Goal: Use online tool/utility

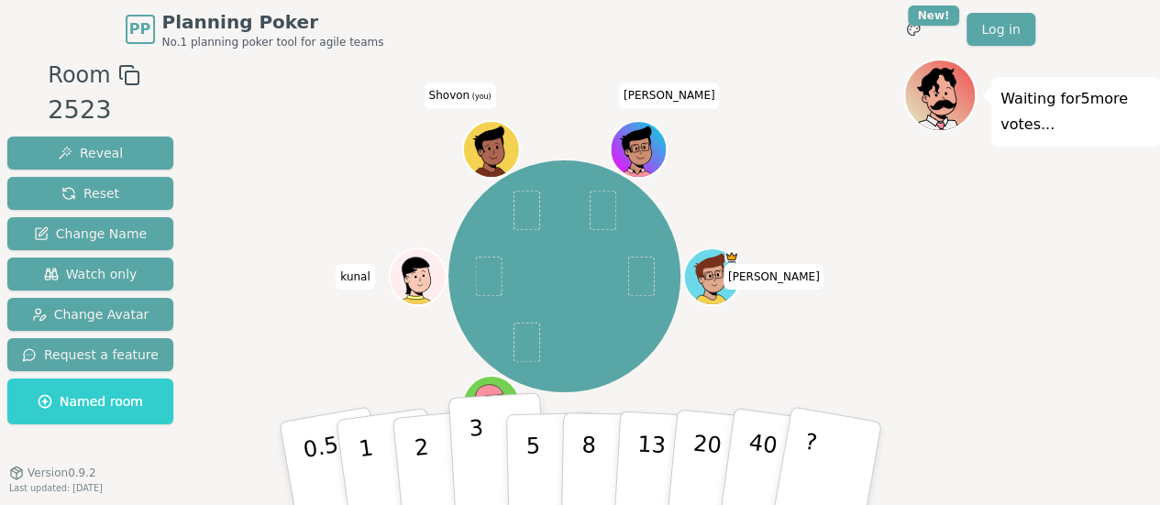
click at [466, 445] on button "3" at bounding box center [497, 463] width 100 height 143
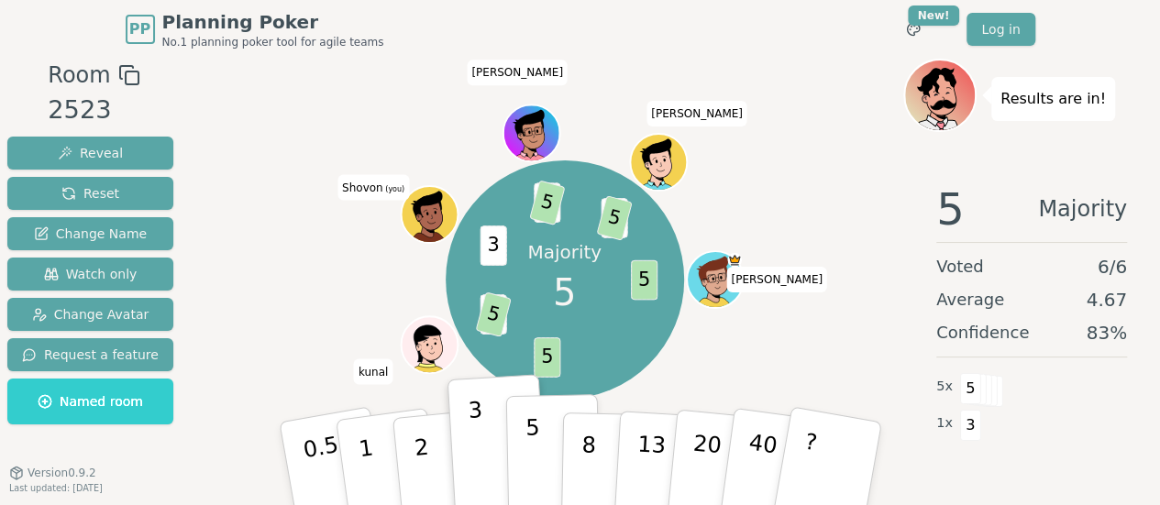
click at [521, 468] on button "5" at bounding box center [552, 463] width 94 height 139
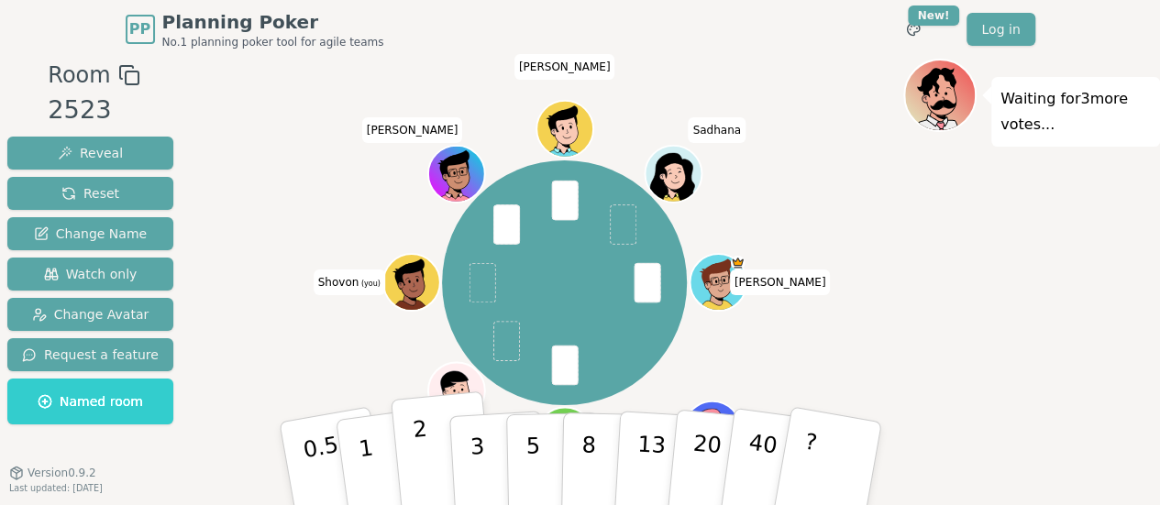
click at [438, 464] on button "2" at bounding box center [442, 465] width 105 height 146
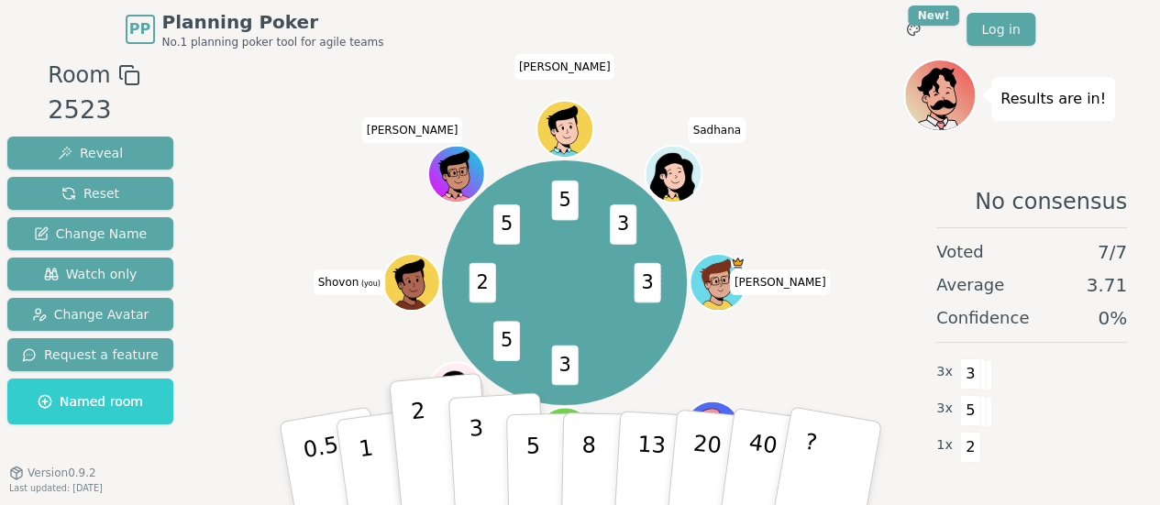
click at [478, 478] on p "3" at bounding box center [478, 465] width 20 height 100
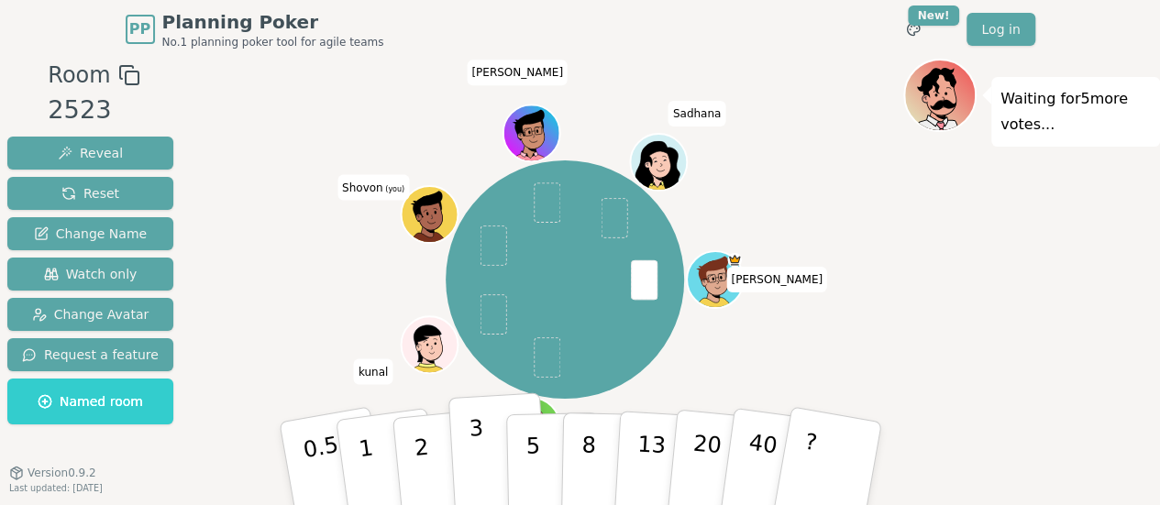
click at [486, 458] on button "3" at bounding box center [497, 463] width 100 height 143
click at [464, 462] on button "3" at bounding box center [497, 463] width 100 height 143
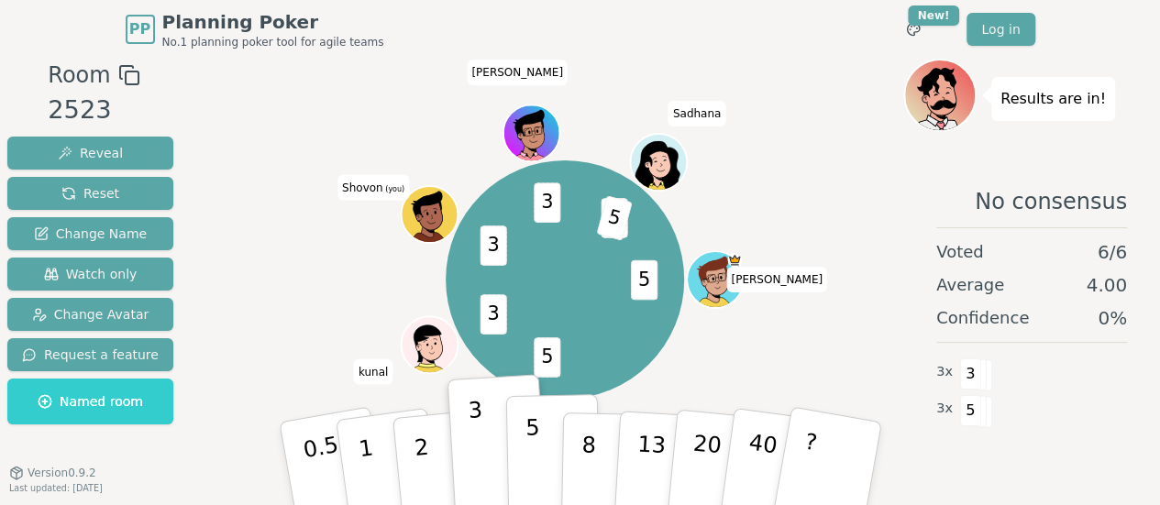
click at [541, 447] on button "5" at bounding box center [552, 463] width 94 height 139
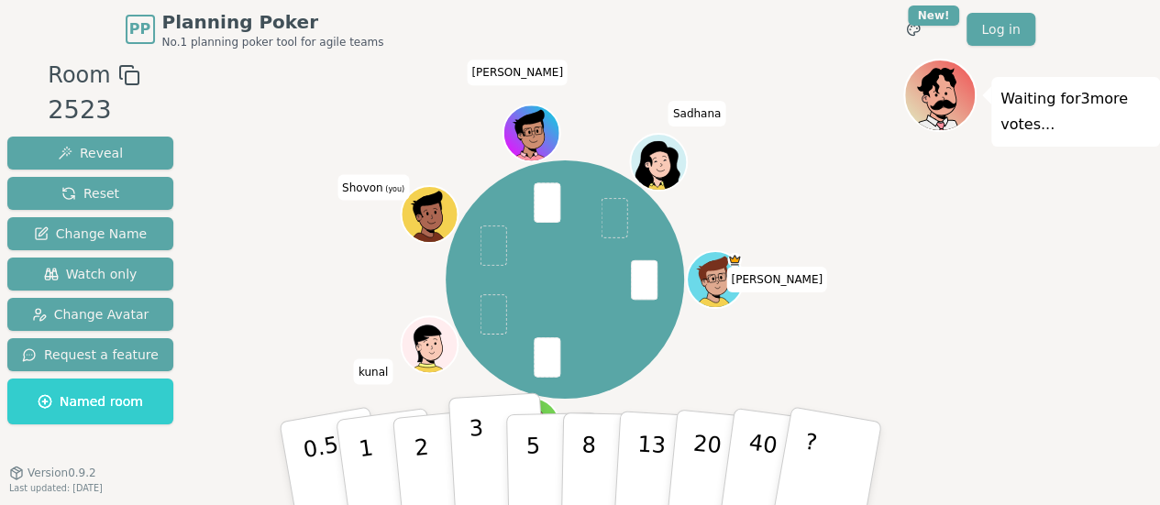
click at [490, 466] on button "3" at bounding box center [497, 463] width 100 height 143
